Goal: Communication & Community: Answer question/provide support

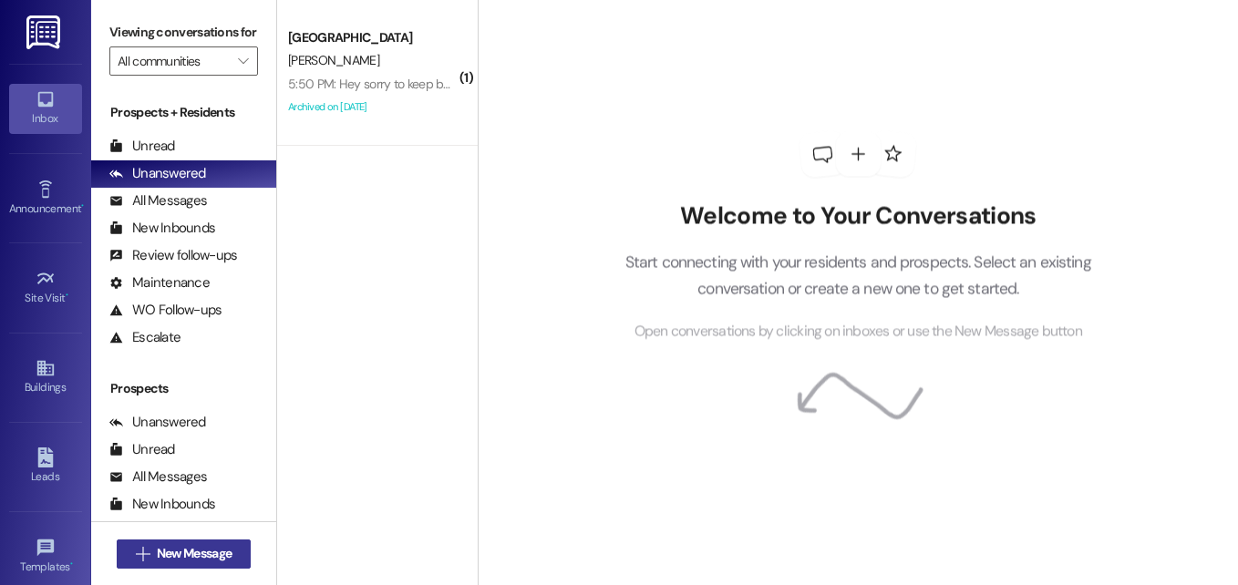
click at [220, 547] on span "New Message" at bounding box center [194, 553] width 75 height 19
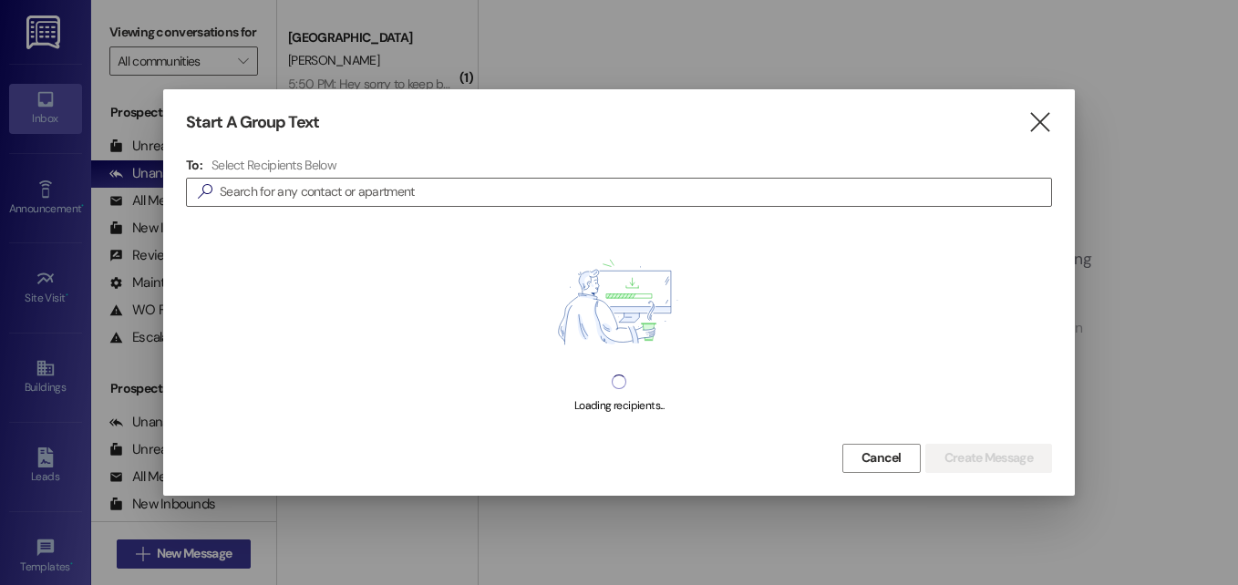
click at [220, 547] on div at bounding box center [619, 292] width 1238 height 585
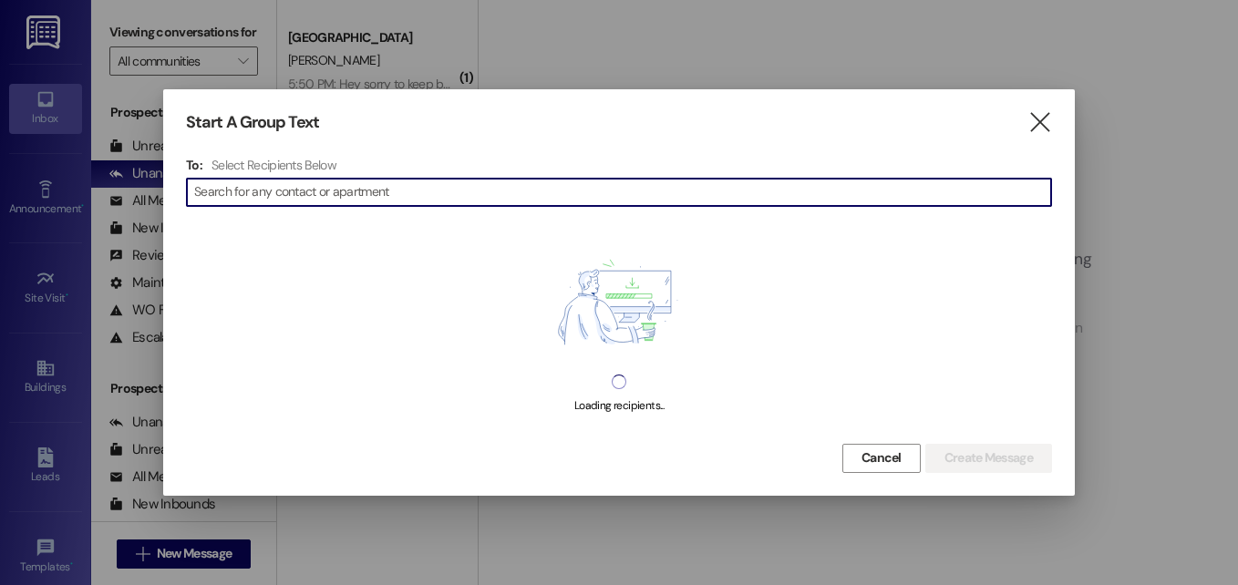
click at [436, 200] on input at bounding box center [622, 193] width 857 height 26
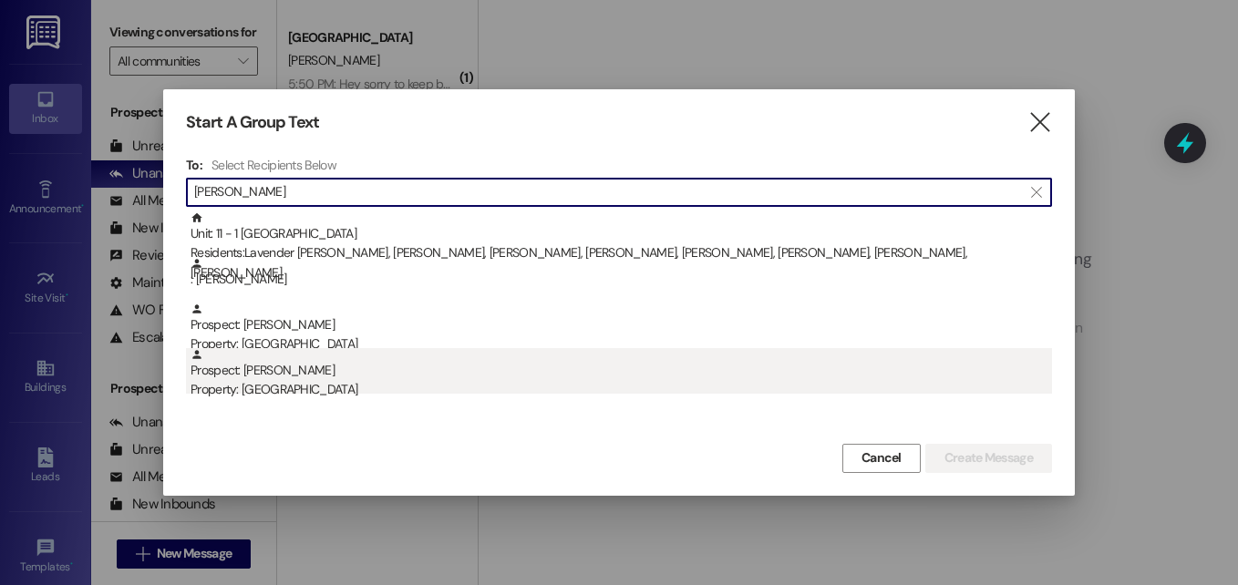
type input "[PERSON_NAME]"
click at [290, 383] on div "Property: [GEOGRAPHIC_DATA]" at bounding box center [622, 389] width 862 height 19
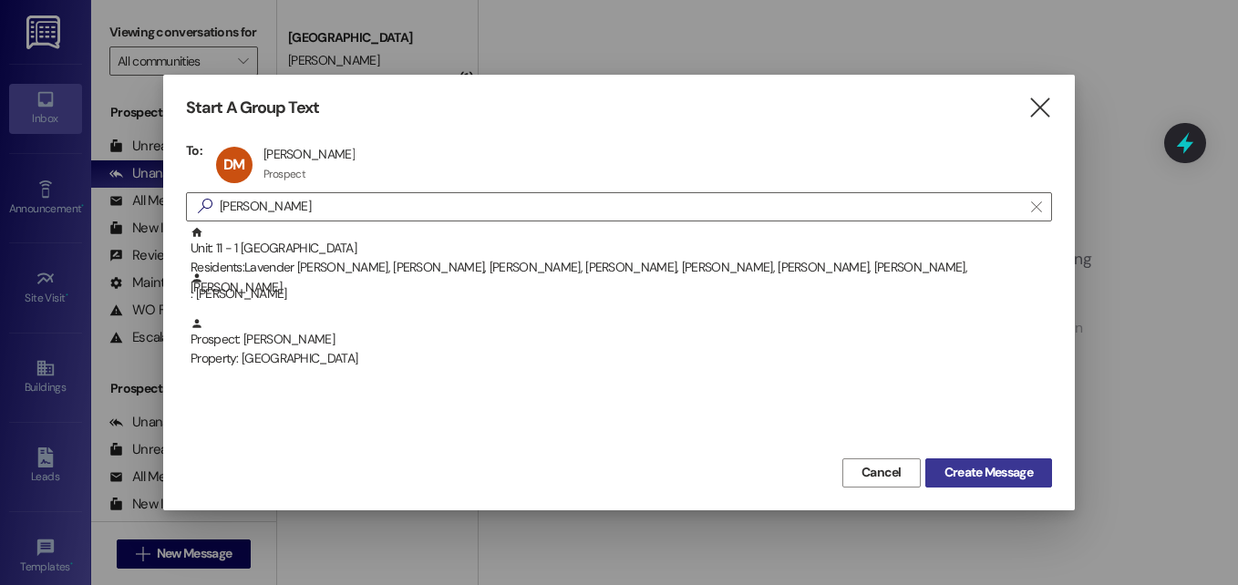
click at [965, 475] on span "Create Message" at bounding box center [989, 472] width 88 height 19
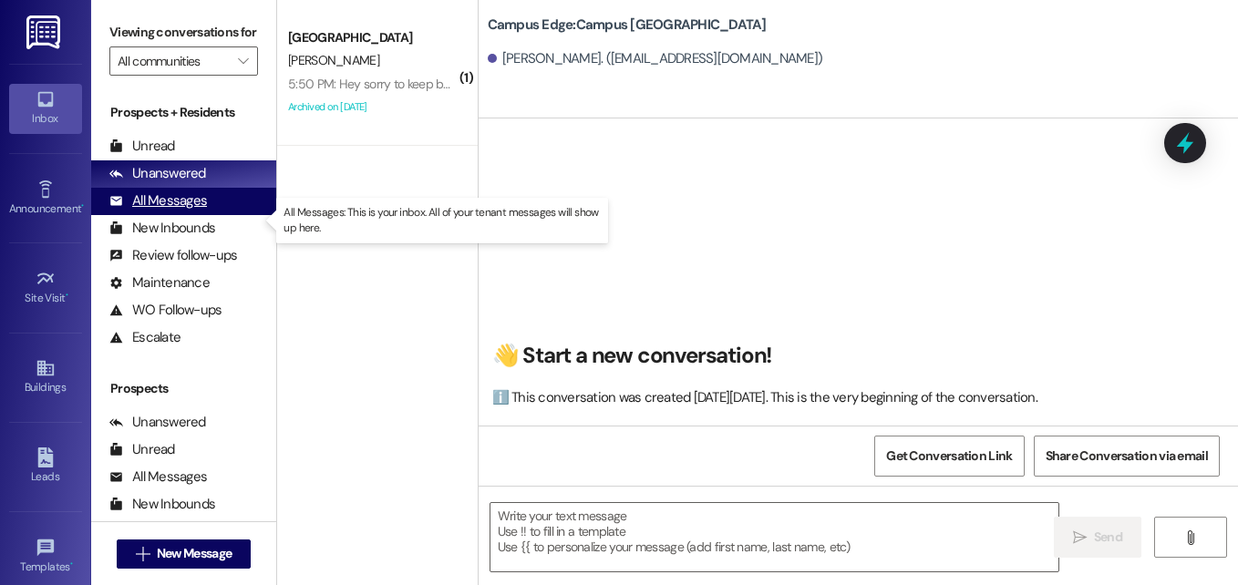
click at [170, 211] on div "All Messages" at bounding box center [158, 200] width 98 height 19
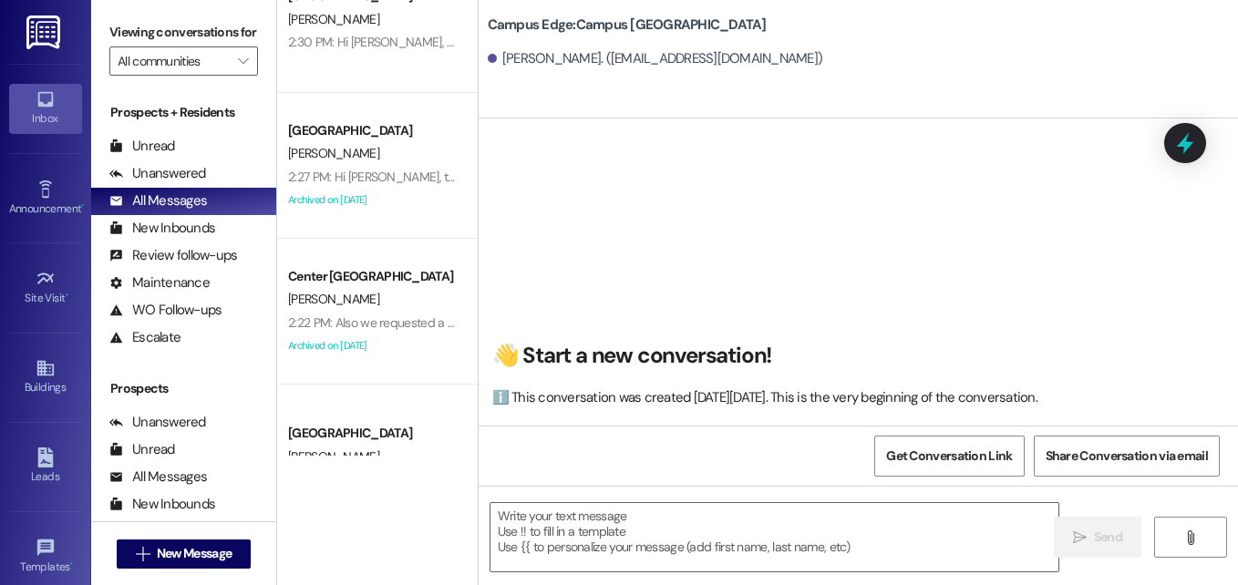
scroll to position [1367, 0]
click at [397, 302] on div "[PERSON_NAME]" at bounding box center [372, 298] width 172 height 23
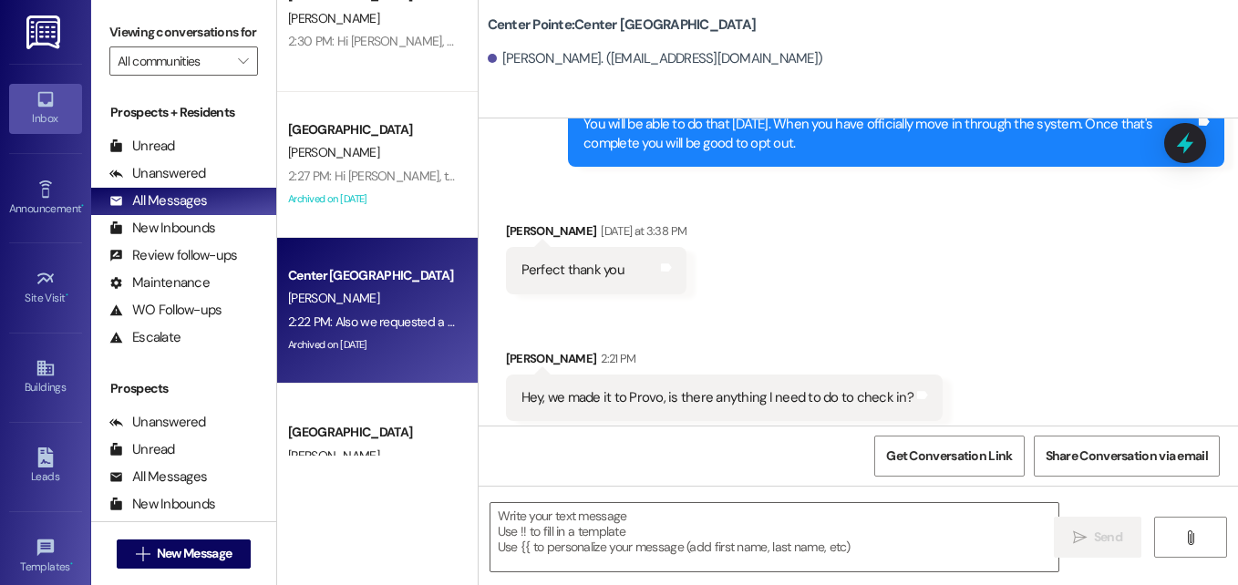
scroll to position [4919, 0]
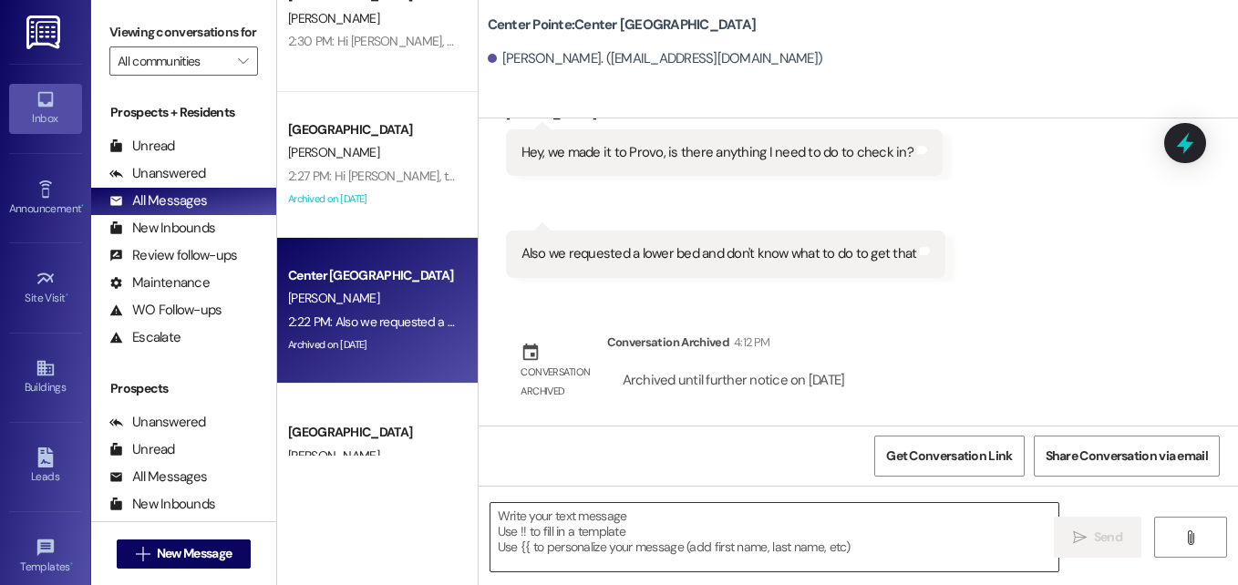
click at [732, 534] on textarea at bounding box center [775, 537] width 568 height 68
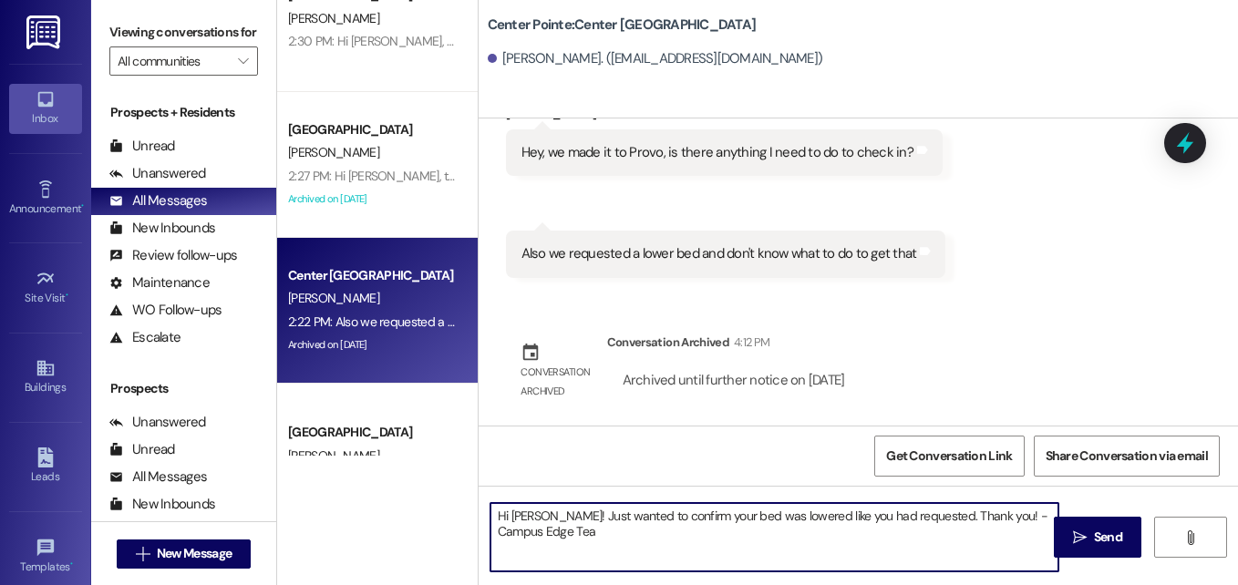
type textarea "Hi [PERSON_NAME]! Just wanted to confirm your bed was lowered like you had requ…"
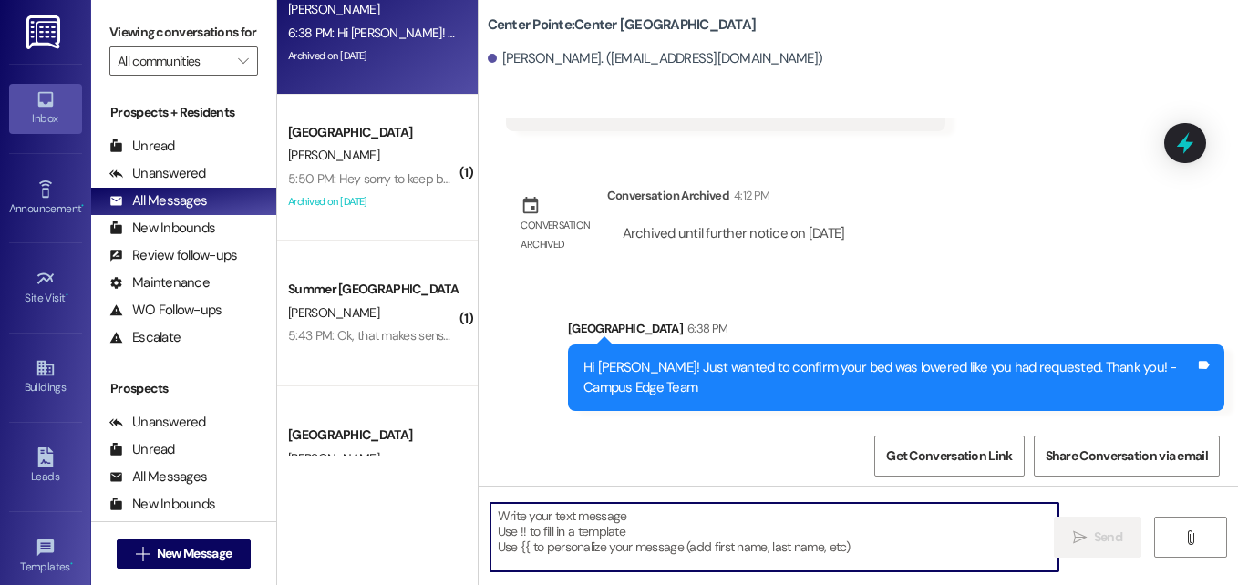
scroll to position [0, 0]
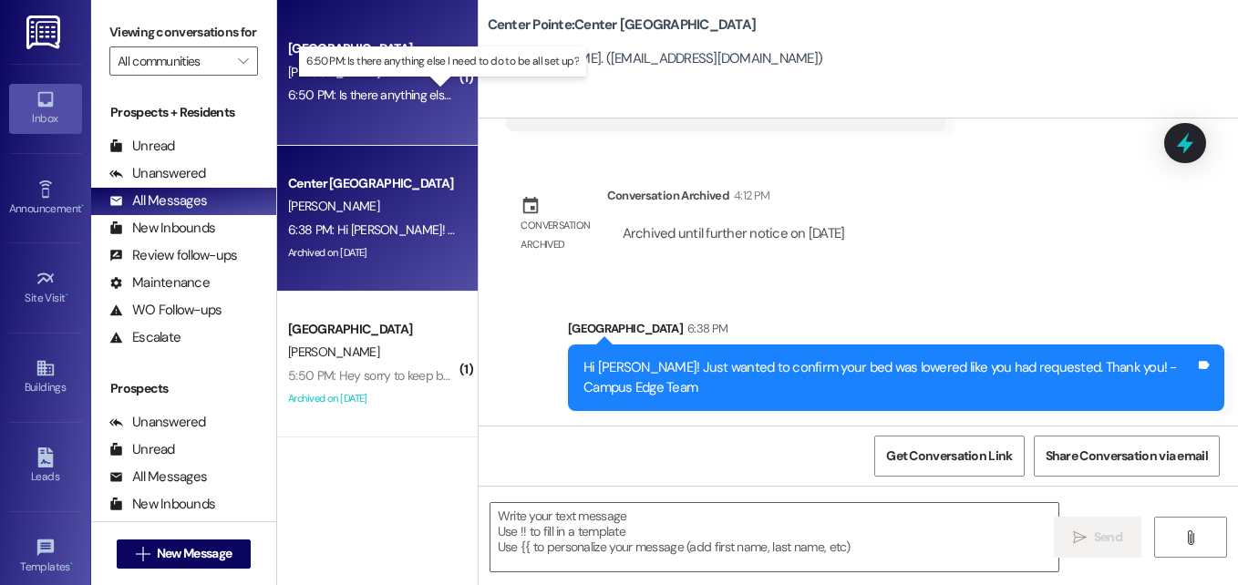
click at [341, 102] on div "6:50 PM: Is there anything else I need to do to be all set up? 6:50 PM: Is ther…" at bounding box center [446, 95] width 316 height 16
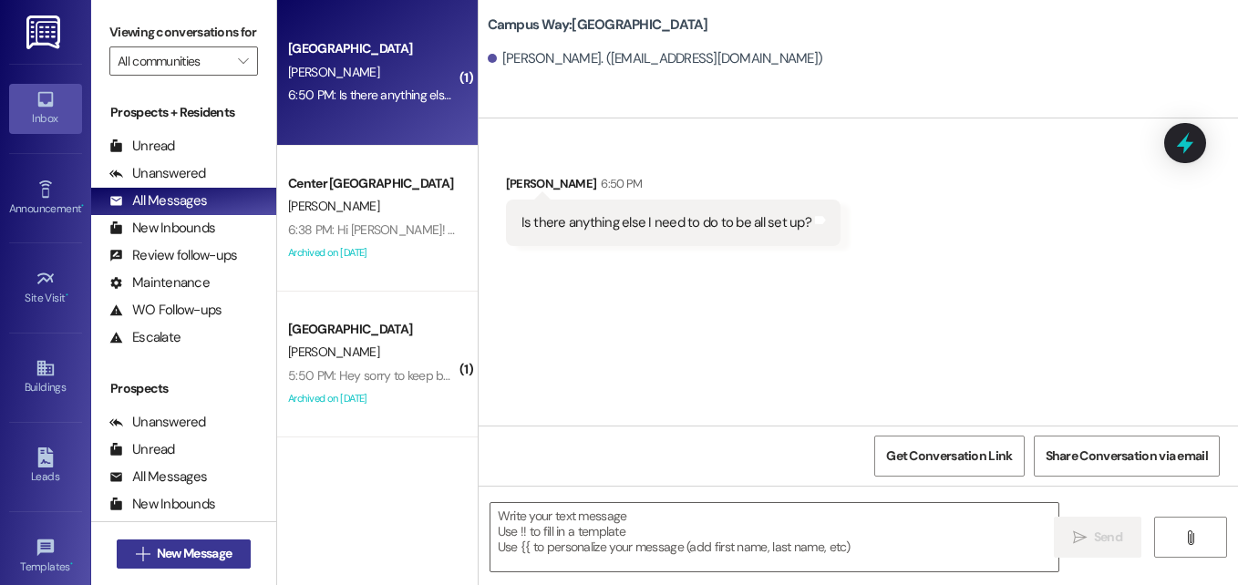
click at [190, 552] on span "New Message" at bounding box center [194, 553] width 75 height 19
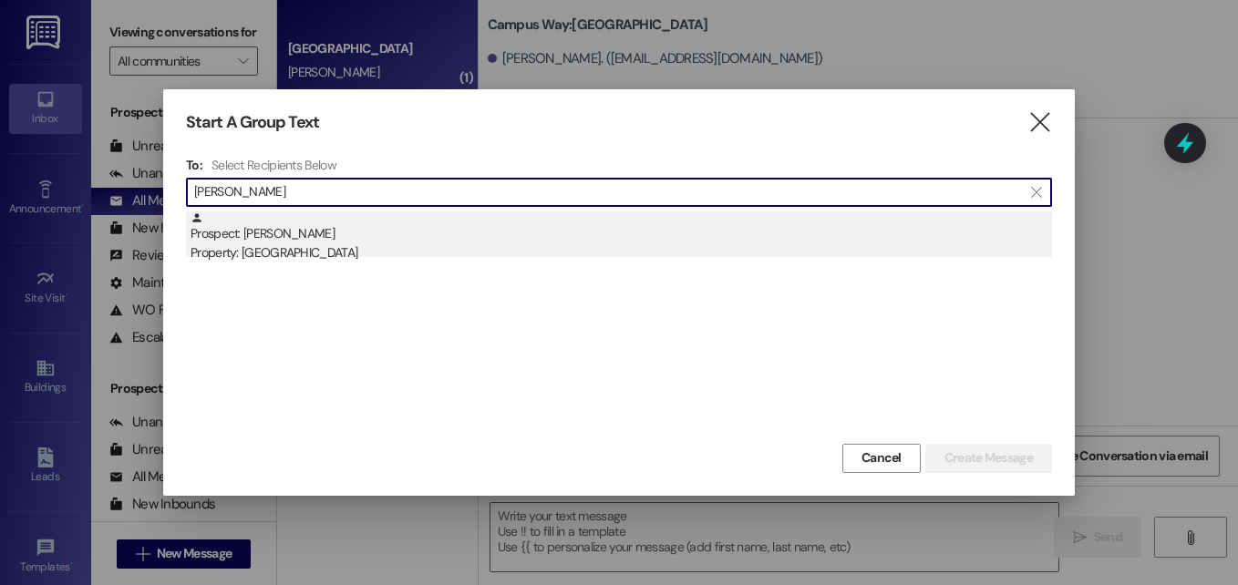
type input "[PERSON_NAME]"
click at [305, 243] on div "Property: [GEOGRAPHIC_DATA]" at bounding box center [622, 252] width 862 height 19
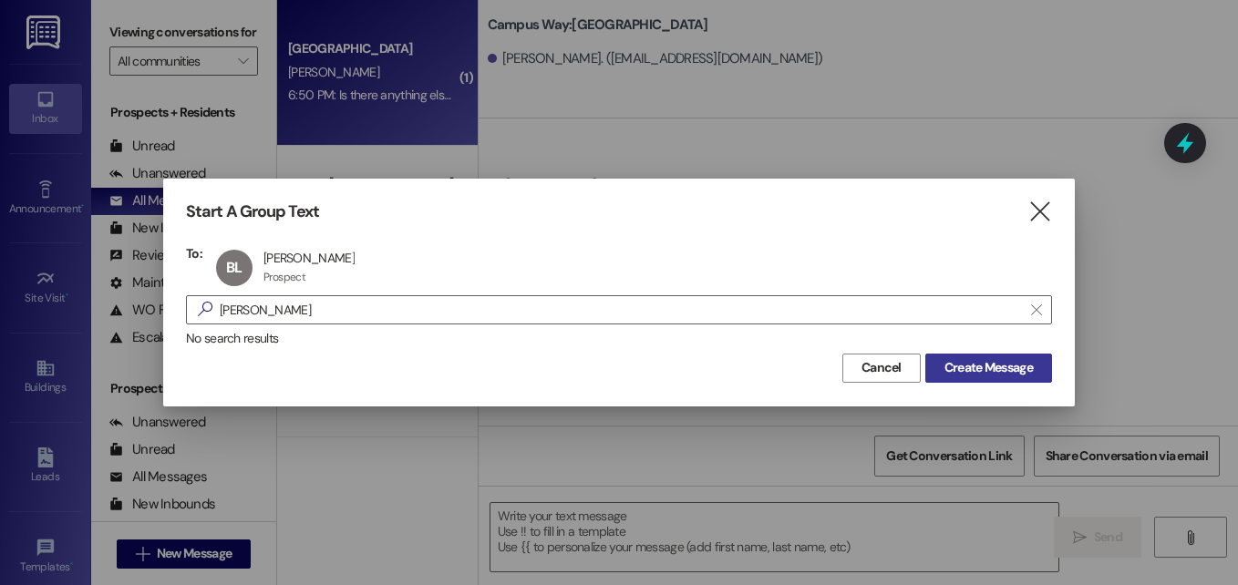
click at [958, 367] on span "Create Message" at bounding box center [989, 367] width 88 height 19
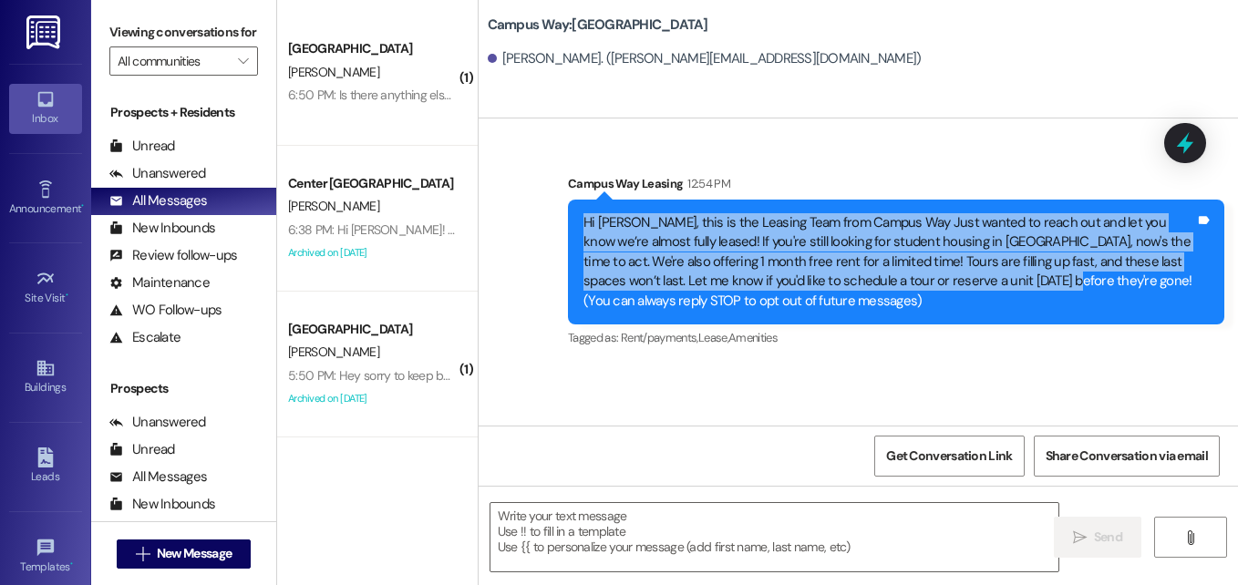
drag, startPoint x: 985, startPoint y: 280, endPoint x: 574, endPoint y: 212, distance: 416.9
click at [574, 212] on div "Hi [PERSON_NAME], this is the Leasing Team from Campus Way Just wanted to reach…" at bounding box center [896, 262] width 657 height 125
copy div "Hi [PERSON_NAME], this is the Leasing Team from Campus Way Just wanted to reach…"
click at [206, 540] on button " New Message" at bounding box center [184, 554] width 135 height 29
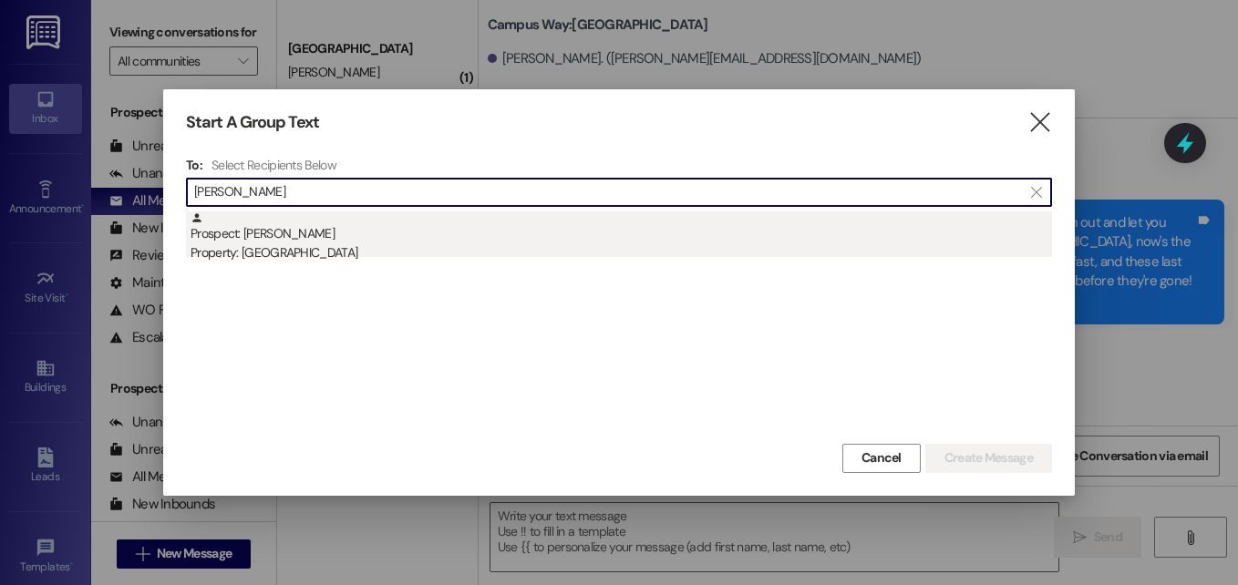
type input "[PERSON_NAME]"
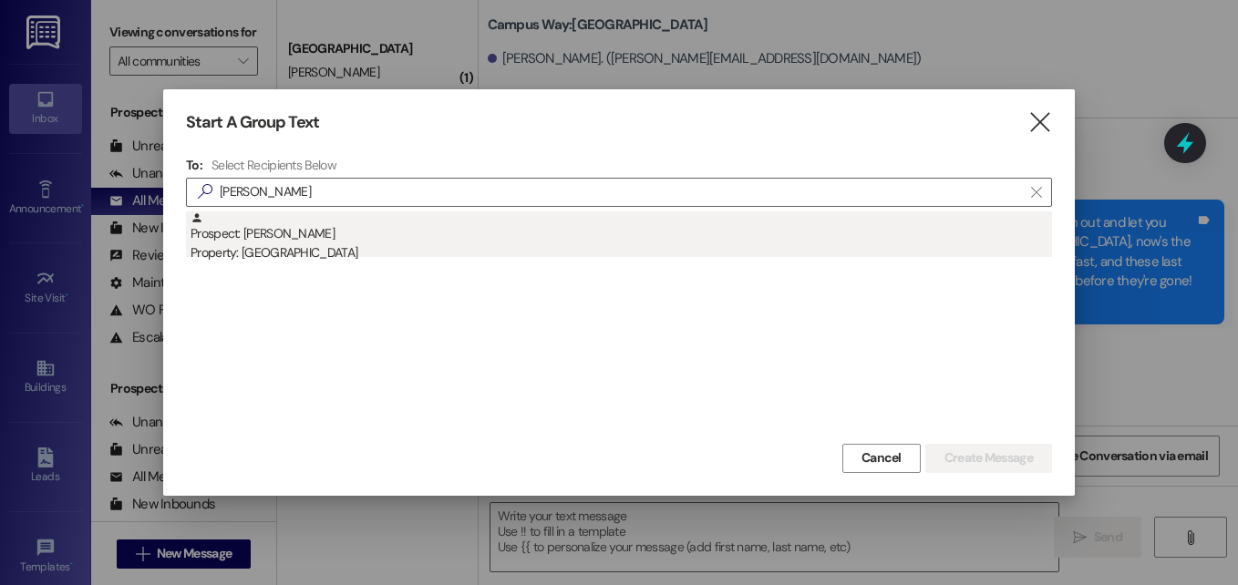
click at [286, 250] on div "Property: [GEOGRAPHIC_DATA]" at bounding box center [622, 252] width 862 height 19
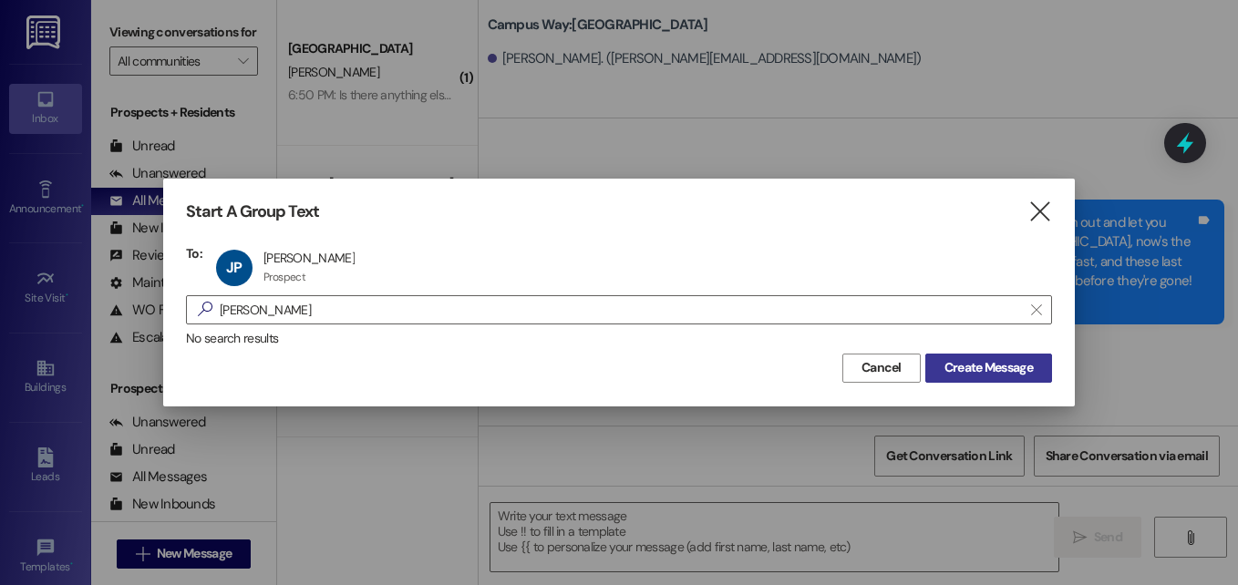
click at [945, 374] on span "Create Message" at bounding box center [989, 367] width 88 height 19
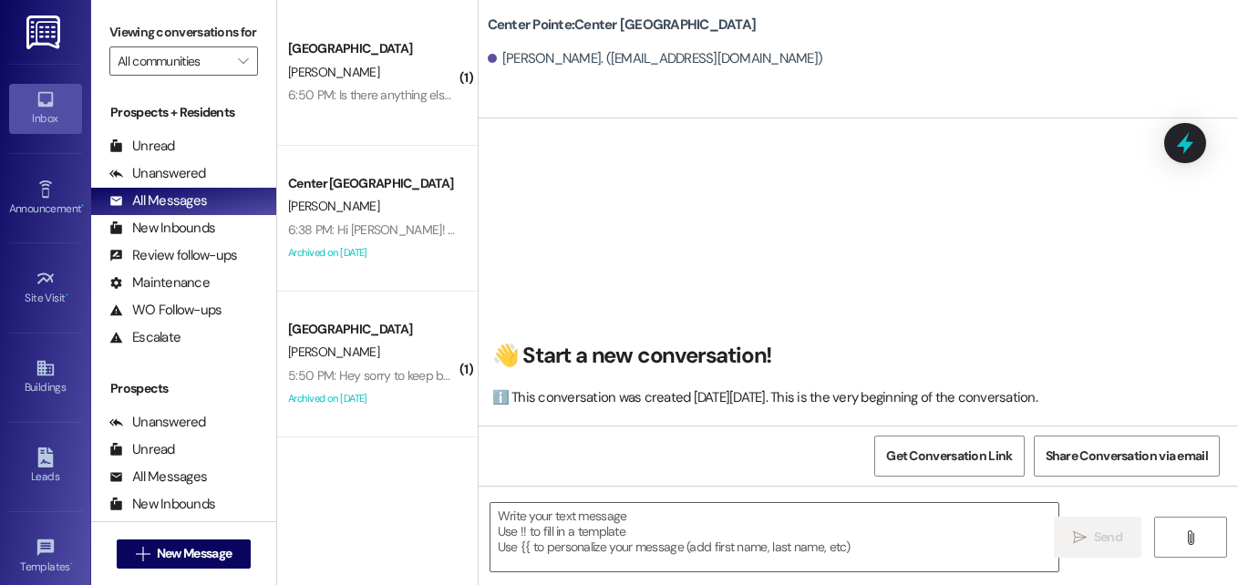
click at [547, 529] on textarea at bounding box center [775, 537] width 568 height 68
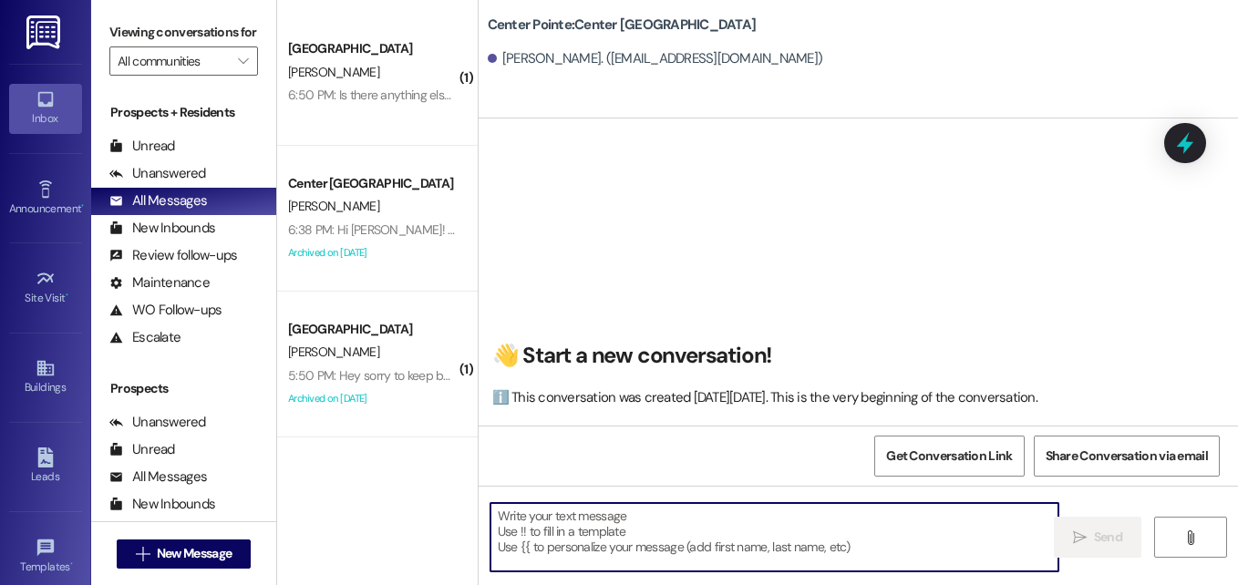
paste textarea "Hi [PERSON_NAME], this is the Leasing Team from Campus Way Just wanted to reach…"
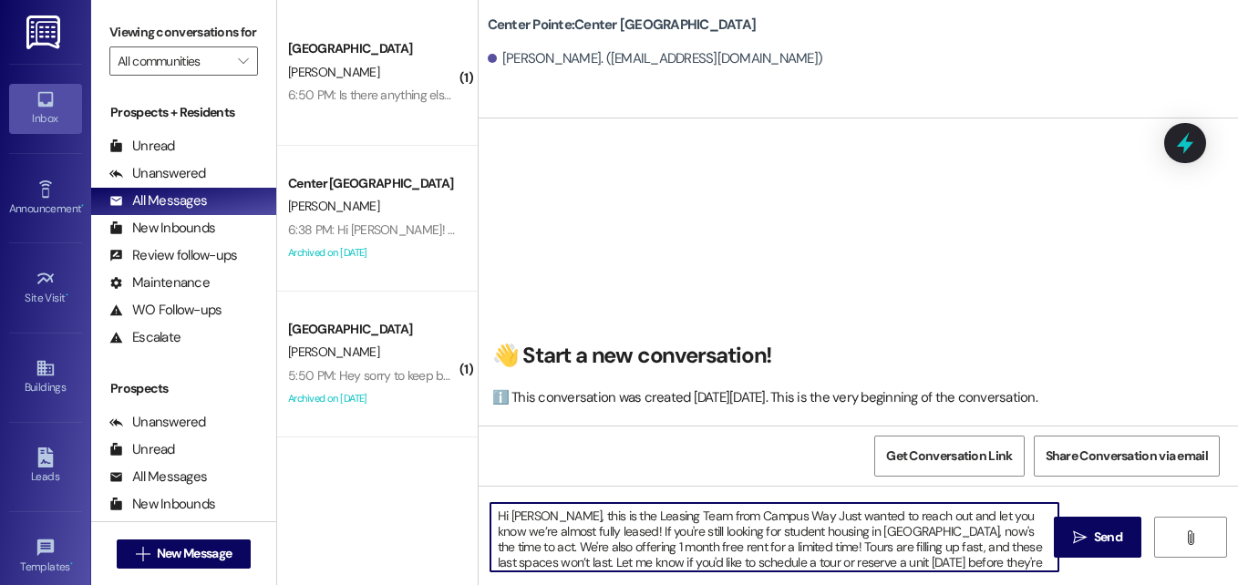
click at [526, 518] on textarea "Hi [PERSON_NAME], this is the Leasing Team from Campus Way Just wanted to reach…" at bounding box center [775, 537] width 568 height 68
click at [614, 513] on textarea "Hi there, [PERSON_NAME], this is the Leasing Team from Campus Way Just wanted t…" at bounding box center [775, 537] width 568 height 68
click at [777, 517] on textarea "Hi there, [PERSON_NAME], this is Angel with the Leasing Team from Campus Way Ju…" at bounding box center [775, 537] width 568 height 68
click at [842, 515] on textarea "Hi there, [PERSON_NAME], this is Angel with the Leasing Team at Campus Way Just…" at bounding box center [775, 537] width 568 height 68
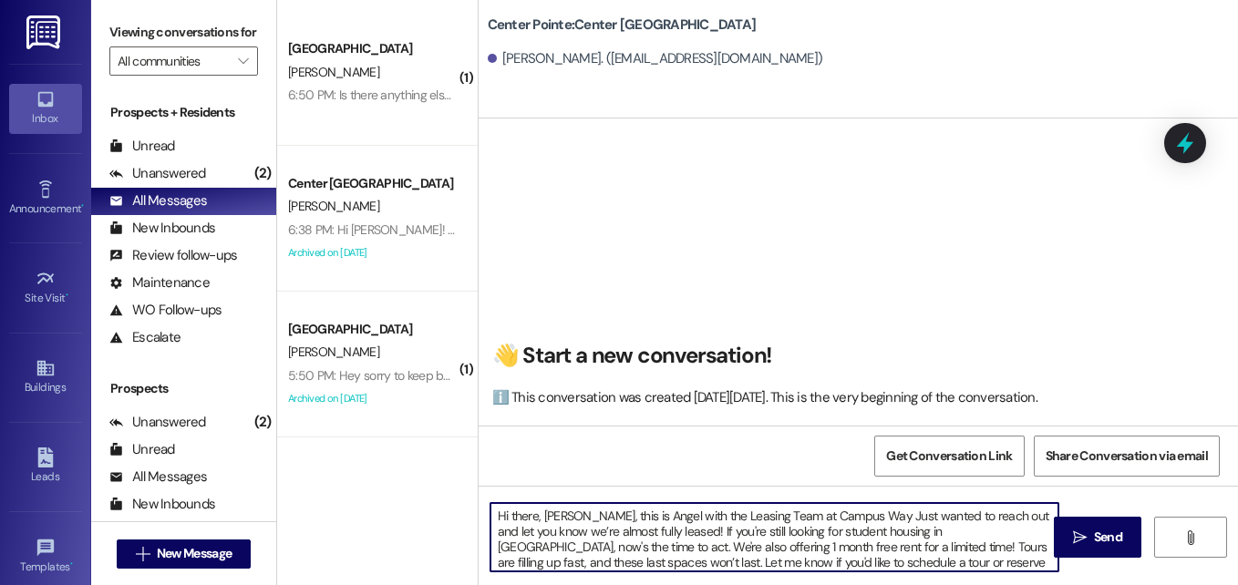
click at [842, 515] on textarea "Hi there, [PERSON_NAME], this is Angel with the Leasing Team at Campus Way Just…" at bounding box center [775, 537] width 568 height 68
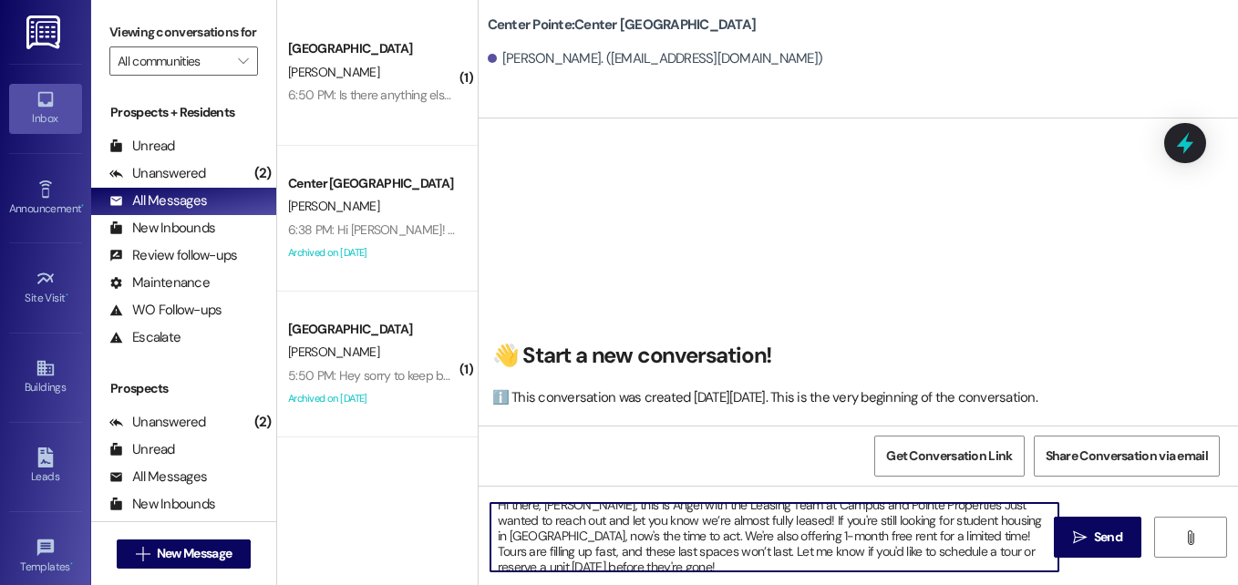
scroll to position [20, 0]
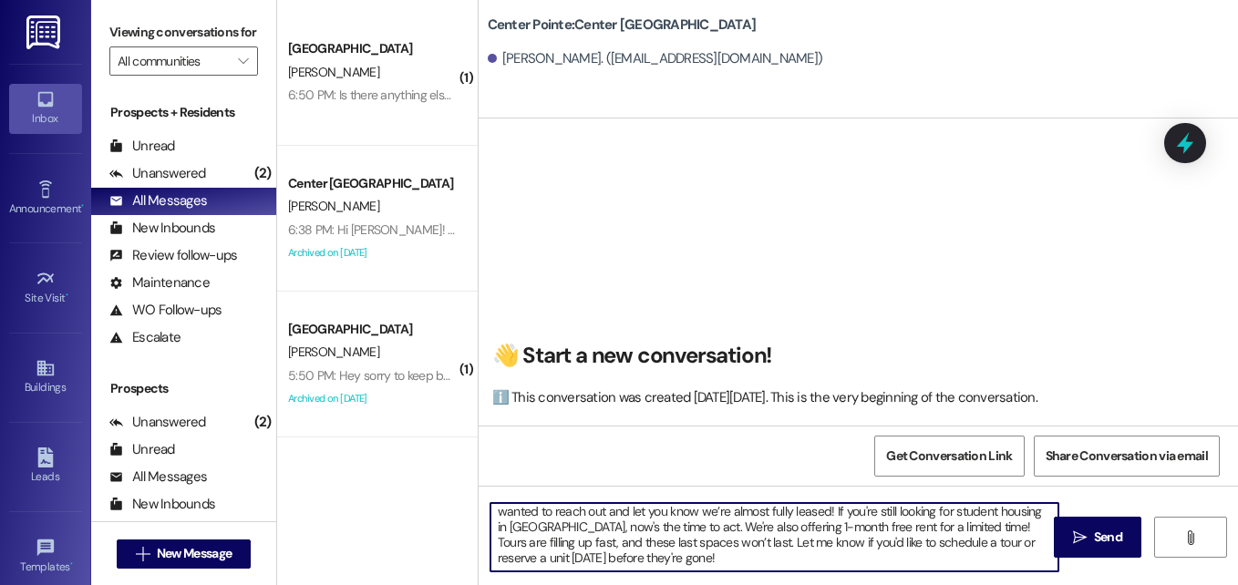
click at [872, 550] on textarea "Hi there, [PERSON_NAME], this is Angel with the Leasing Team at Campus and Poin…" at bounding box center [775, 537] width 568 height 68
click at [654, 565] on textarea "Hi there, [PERSON_NAME], this is Angel with the Leasing Team at Campus and Poin…" at bounding box center [775, 537] width 568 height 68
type textarea "Hi there, [PERSON_NAME], this is Angel with the Leasing Team at Campus and Poin…"
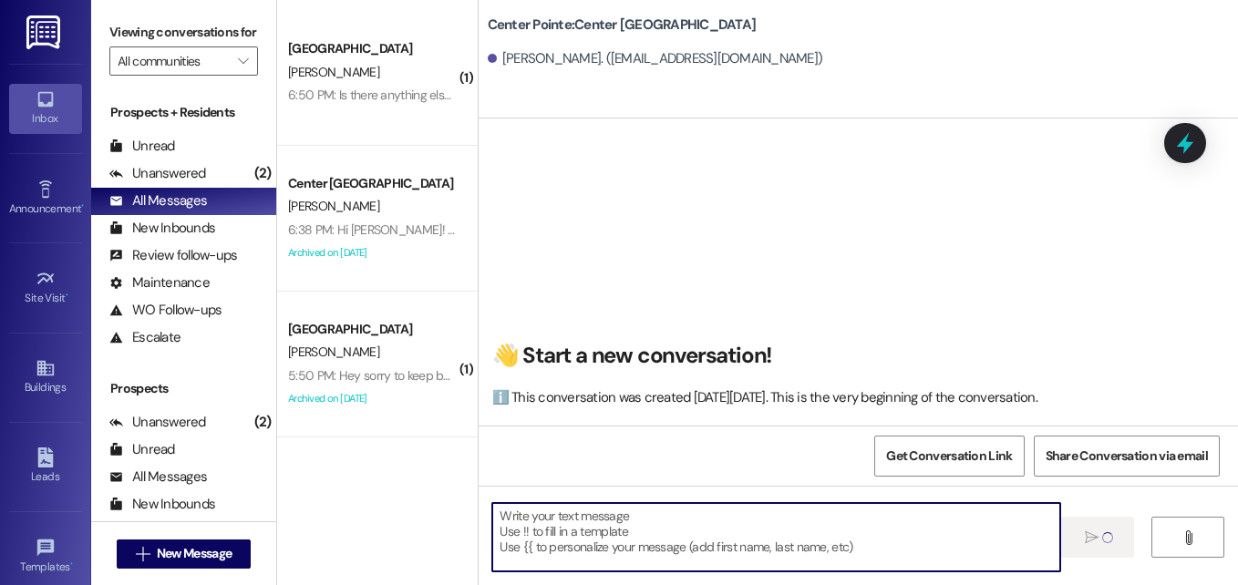
scroll to position [0, 0]
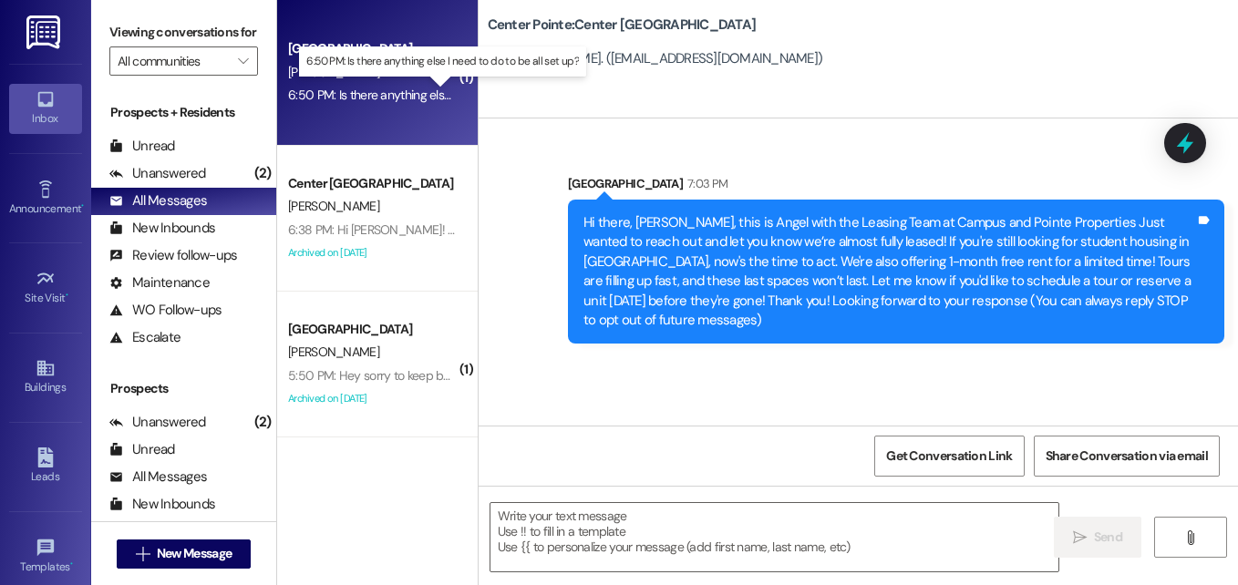
click at [356, 98] on div "6:50 PM: Is there anything else I need to do to be all set up? 6:50 PM: Is ther…" at bounding box center [446, 95] width 316 height 16
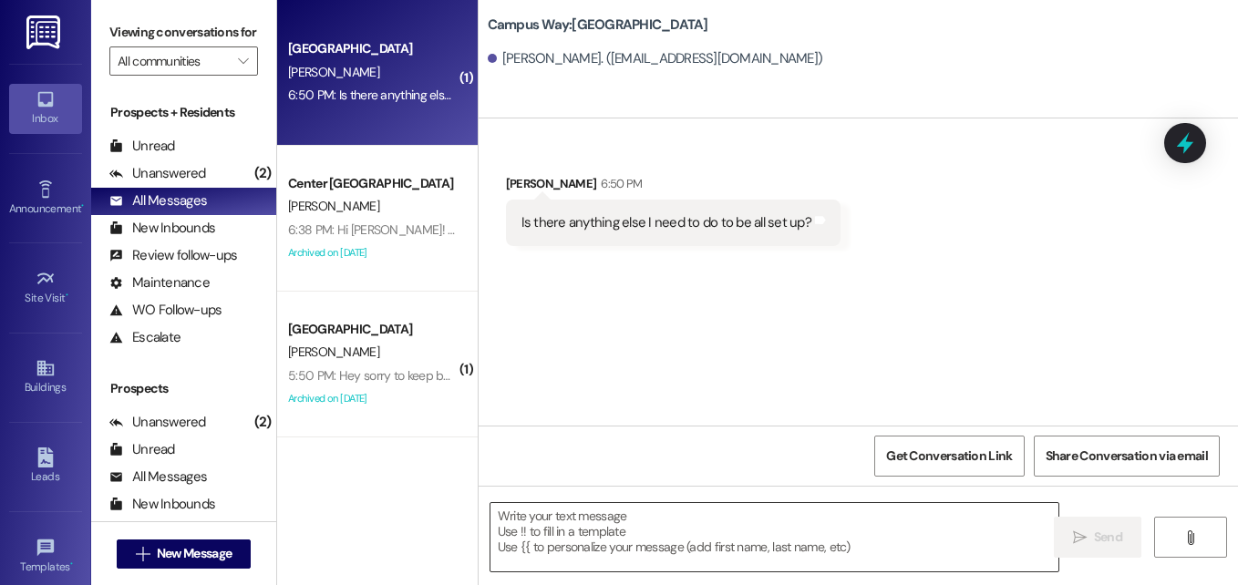
click at [674, 522] on textarea at bounding box center [775, 537] width 568 height 68
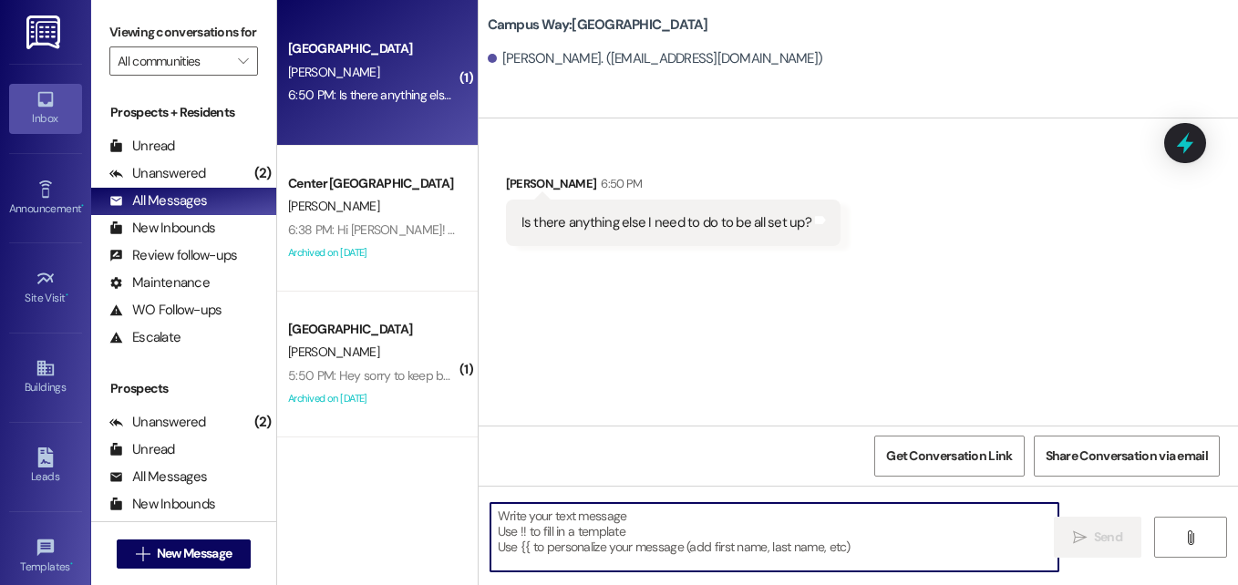
click at [674, 522] on textarea at bounding box center [775, 537] width 568 height 68
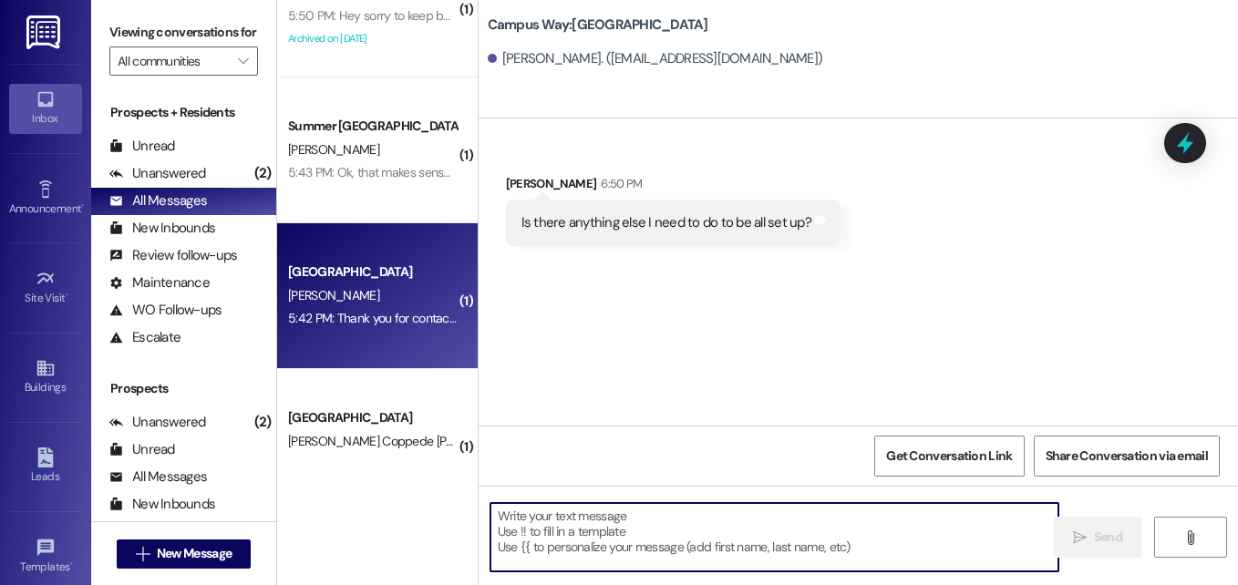
scroll to position [361, 0]
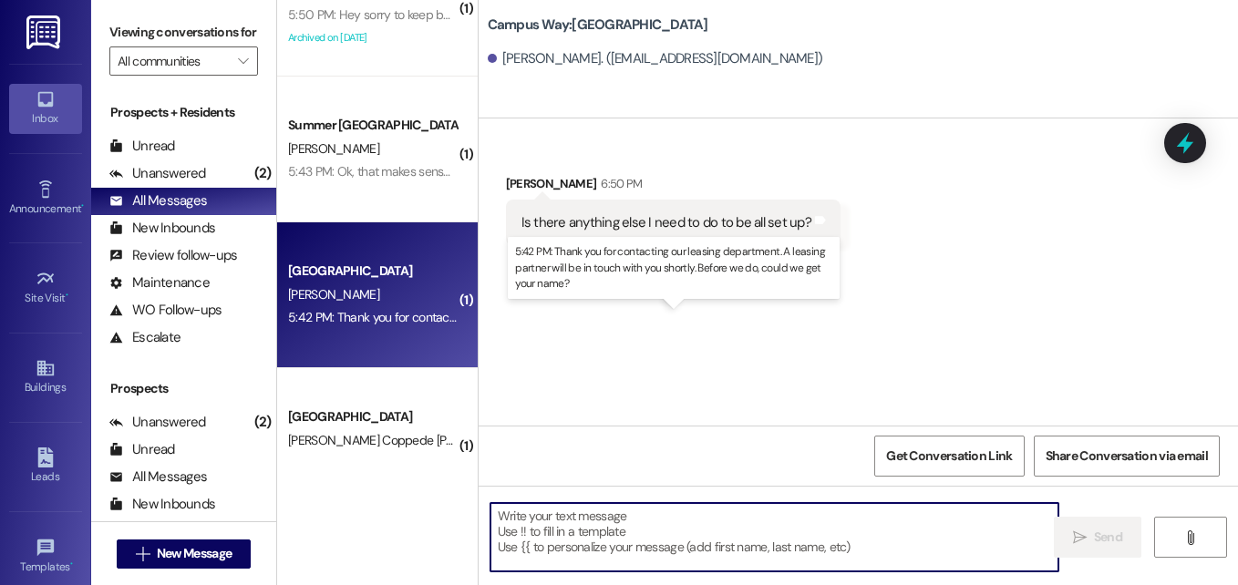
click at [372, 323] on div "5:42 PM: Thank you for contacting our leasing department. A leasing partner wil…" at bounding box center [679, 317] width 782 height 16
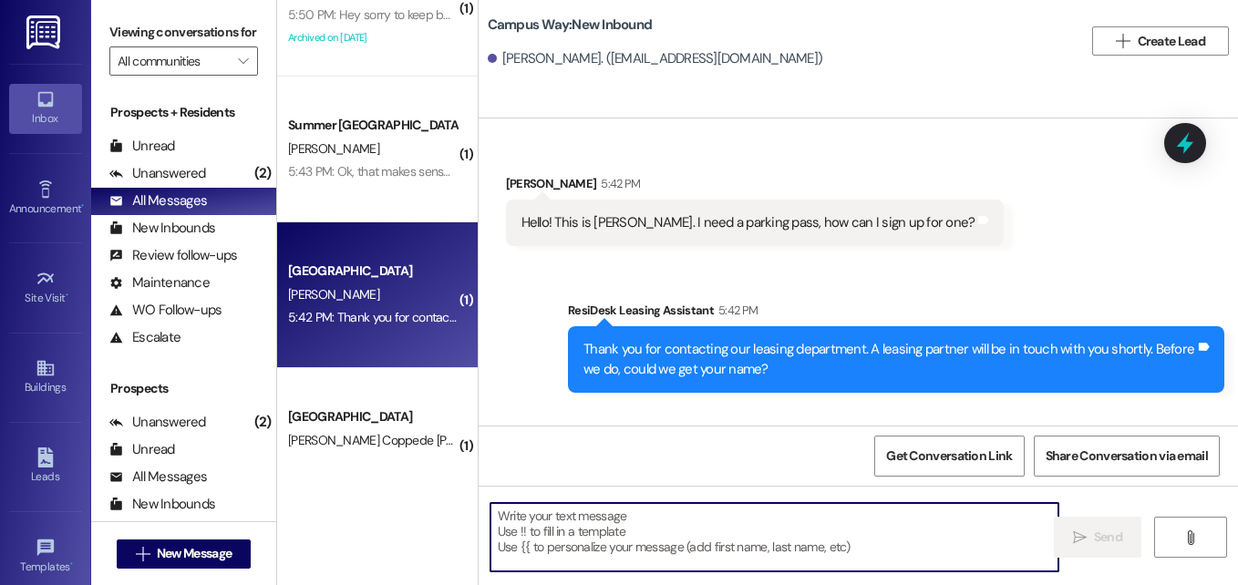
click at [684, 532] on textarea at bounding box center [775, 537] width 568 height 68
